Goal: Use online tool/utility: Utilize a website feature to perform a specific function

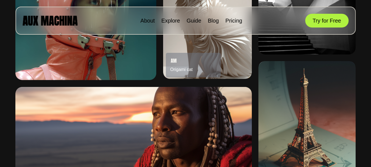
scroll to position [348, 0]
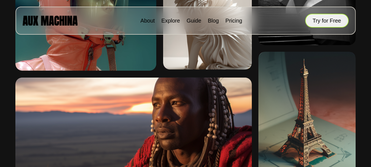
click at [330, 19] on button "Try for Free" at bounding box center [326, 21] width 43 height 14
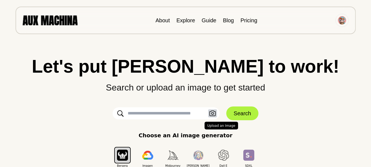
click at [213, 113] on icon "button" at bounding box center [212, 113] width 7 height 6
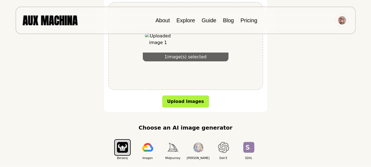
scroll to position [128, 0]
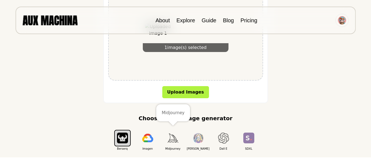
click at [168, 139] on img "button" at bounding box center [172, 137] width 11 height 9
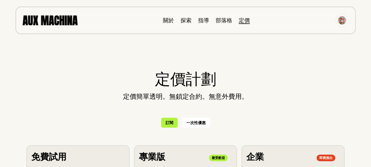
click at [37, 89] on h2 "定價計劃" at bounding box center [185, 79] width 318 height 23
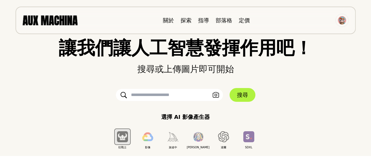
scroll to position [27, 0]
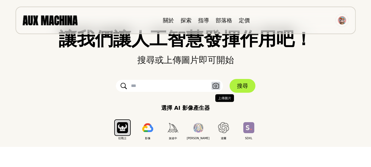
click at [217, 88] on icon "button" at bounding box center [215, 85] width 6 height 5
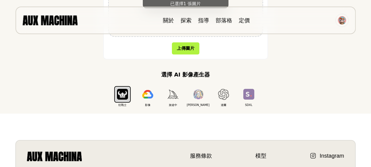
scroll to position [126, 0]
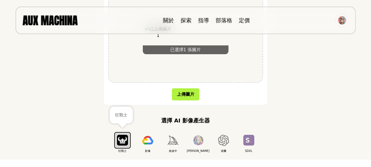
click at [123, 141] on img "button" at bounding box center [122, 140] width 11 height 11
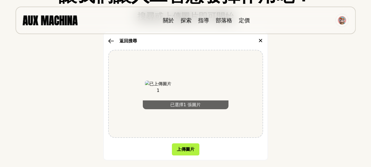
click at [298, 113] on div "讓我們讓人工智慧發揮作用吧！ 搜尋或上傳圖片即可開始 返回搜尋 ✕ 已選擇1 張 圖片 上傳圖片 選擇 AI 影像產生器 狂戰士 影像 旅途中 萊昂納多 達爾…" at bounding box center [185, 97] width 349 height 222
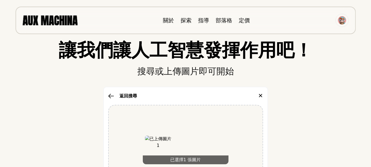
click at [111, 95] on icon "button" at bounding box center [111, 95] width 6 height 5
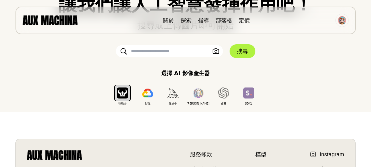
scroll to position [53, 0]
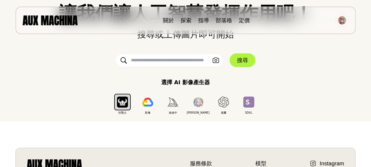
click at [159, 61] on input "text" at bounding box center [169, 60] width 107 height 12
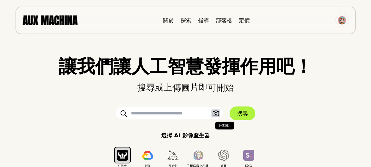
click at [214, 113] on icon "button" at bounding box center [215, 113] width 7 height 6
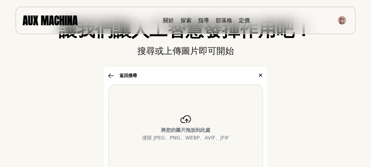
scroll to position [46, 0]
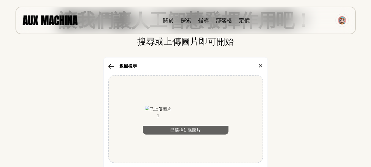
click at [162, 118] on img at bounding box center [158, 119] width 26 height 26
click at [301, 124] on div "讓我們讓人工智慧發揮作用吧！ 搜尋或上傳圖片即可開始 返回搜尋 ✕ 已選擇1 張 圖片 上傳圖片 選擇 AI 影像產生器 狂戰士 影像 旅途中 萊昂納多 達爾…" at bounding box center [185, 122] width 349 height 222
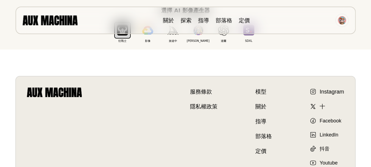
scroll to position [172, 0]
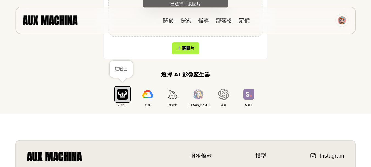
click at [123, 92] on img "button" at bounding box center [122, 94] width 11 height 11
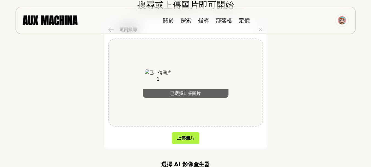
scroll to position [128, 0]
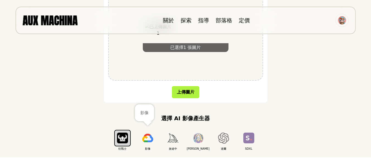
click at [147, 139] on img "button" at bounding box center [147, 137] width 11 height 9
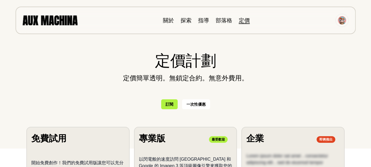
scroll to position [9, 0]
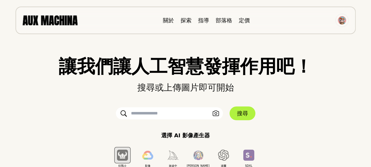
scroll to position [46, 0]
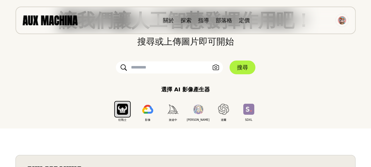
click at [149, 65] on input "text" at bounding box center [169, 67] width 107 height 12
type input "***"
click button "搜尋" at bounding box center [243, 67] width 26 height 14
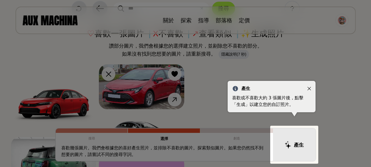
click at [309, 88] on icon "關閉" at bounding box center [309, 88] width 4 height 4
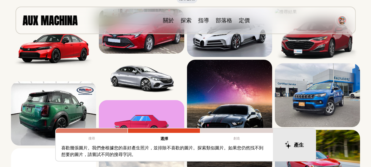
scroll to position [0, 0]
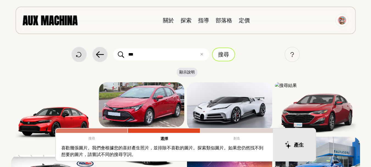
click at [226, 53] on font "搜尋" at bounding box center [223, 54] width 11 height 6
click at [36, 19] on img at bounding box center [50, 20] width 55 height 10
click at [224, 18] on font "部落格" at bounding box center [224, 20] width 16 height 6
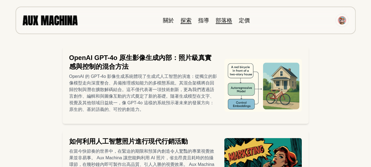
click at [188, 18] on font "探索" at bounding box center [186, 20] width 11 height 6
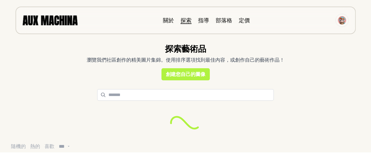
select select "***"
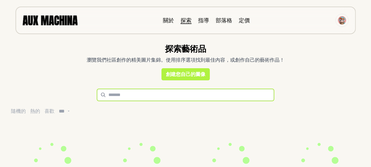
click at [133, 94] on input "text" at bounding box center [185, 95] width 177 height 12
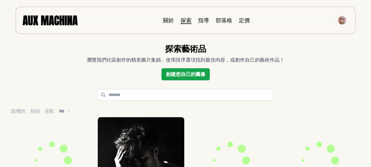
click at [202, 74] on font "創建您自己的圖像" at bounding box center [186, 74] width 40 height 6
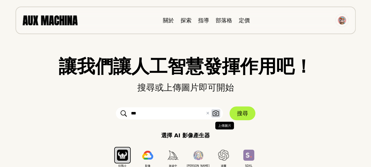
click at [218, 113] on icon "button" at bounding box center [215, 113] width 7 height 6
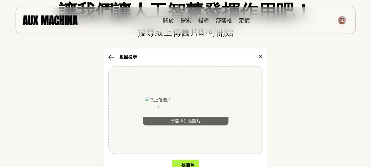
scroll to position [64, 0]
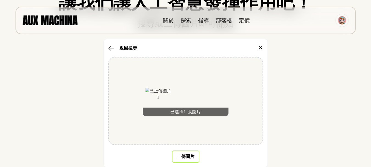
click at [180, 155] on font "上傳圖片" at bounding box center [186, 155] width 18 height 5
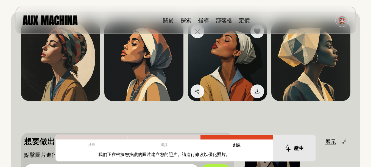
scroll to position [110, 0]
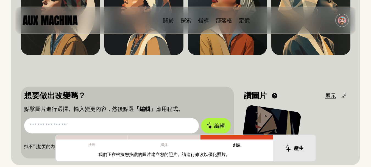
click at [71, 122] on input "text" at bounding box center [111, 125] width 175 height 15
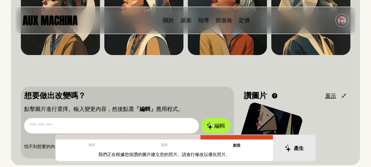
paste input "**********"
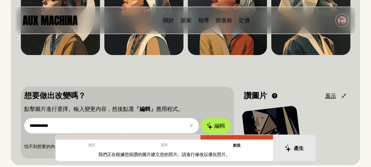
scroll to position [128, 0]
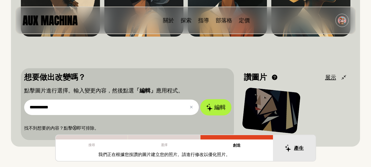
type input "**********"
click at [221, 109] on font "編輯" at bounding box center [220, 107] width 12 height 6
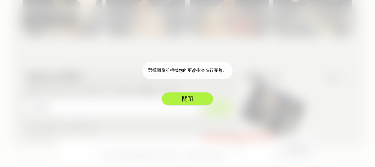
click at [176, 101] on button "關閉" at bounding box center [187, 99] width 52 height 14
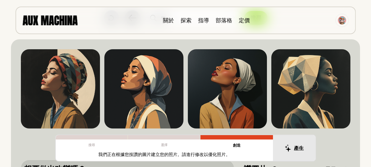
scroll to position [27, 0]
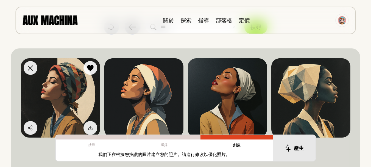
click at [66, 92] on img at bounding box center [60, 97] width 79 height 79
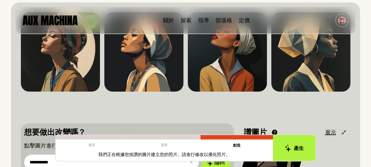
scroll to position [119, 0]
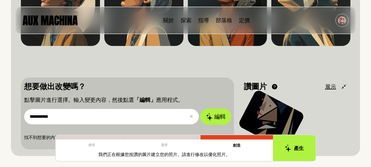
click at [222, 116] on font "編輯" at bounding box center [220, 116] width 12 height 6
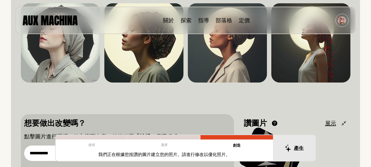
scroll to position [128, 0]
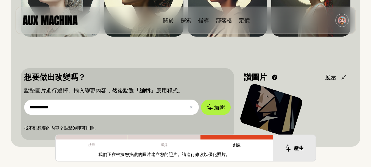
click at [166, 155] on font "我們正在根據您按讚的圖片建立您的照片。請進行修改以優化照片。" at bounding box center [164, 154] width 132 height 5
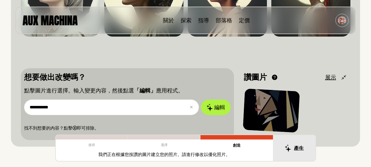
click at [231, 153] on div "我們正在根據您按讚的圖片建立您的照片。請進行修改以優化照片。" at bounding box center [164, 156] width 217 height 10
click at [231, 154] on div "我們正在根據您按讚的圖片建立您的照片。請進行修改以優化照片。" at bounding box center [164, 156] width 217 height 10
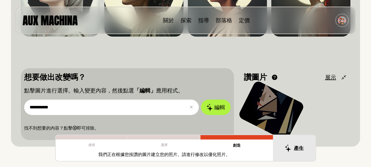
click at [225, 155] on font "我們正在根據您按讚的圖片建立您的照片。請進行修改以優化照片。" at bounding box center [164, 154] width 132 height 5
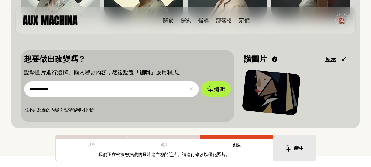
scroll to position [137, 0]
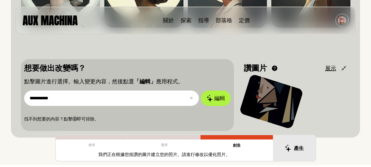
click at [327, 68] on font "展示" at bounding box center [330, 68] width 11 height 6
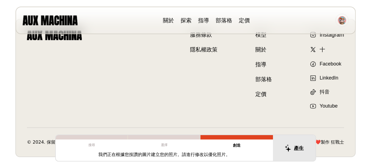
scroll to position [382, 0]
